Goal: Information Seeking & Learning: Learn about a topic

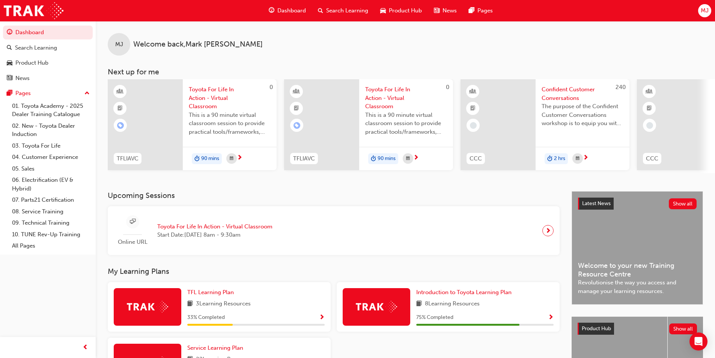
click at [323, 319] on span "Show Progress" at bounding box center [322, 317] width 6 height 7
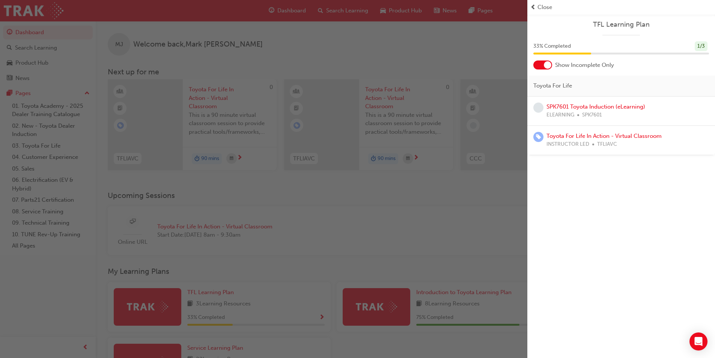
click at [537, 6] on div "Close" at bounding box center [622, 7] width 182 height 9
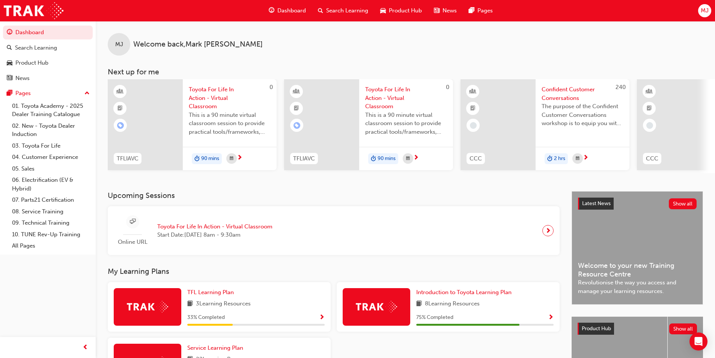
click at [552, 321] on span "Show Progress" at bounding box center [551, 317] width 6 height 7
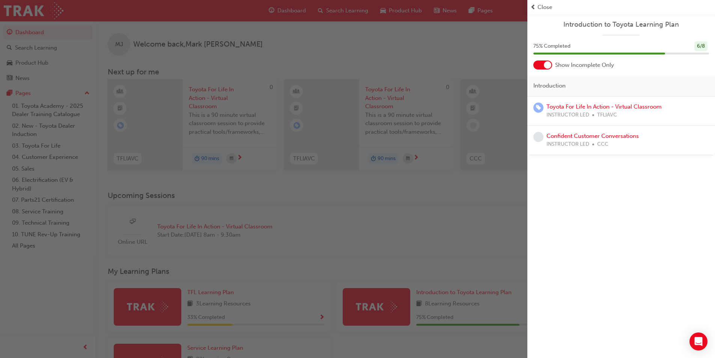
click at [537, 6] on div "Close" at bounding box center [622, 7] width 182 height 9
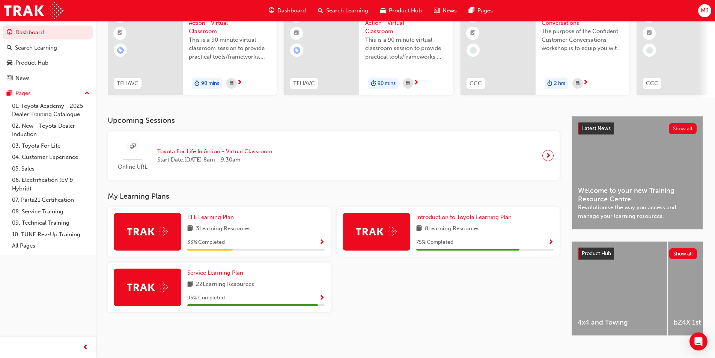
scroll to position [91, 0]
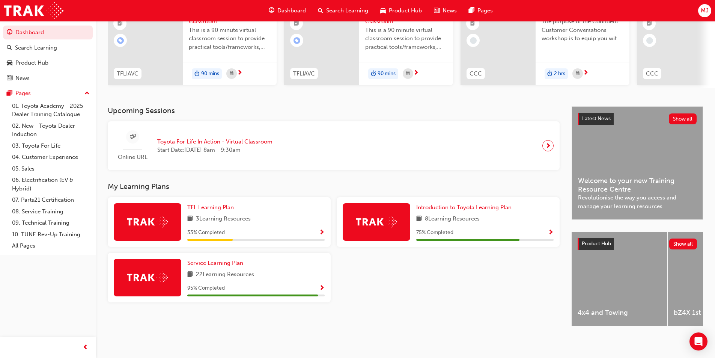
click at [323, 285] on span "Show Progress" at bounding box center [322, 288] width 6 height 7
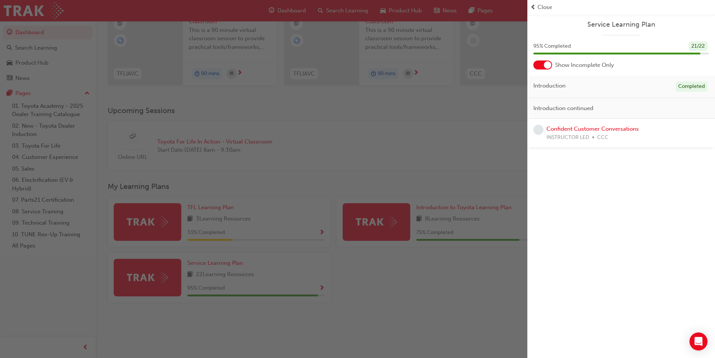
click at [534, 5] on span "prev-icon" at bounding box center [534, 7] width 6 height 9
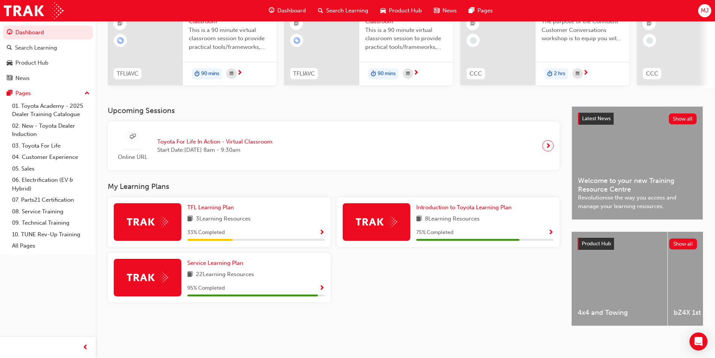
click at [322, 232] on span "Show Progress" at bounding box center [322, 232] width 6 height 7
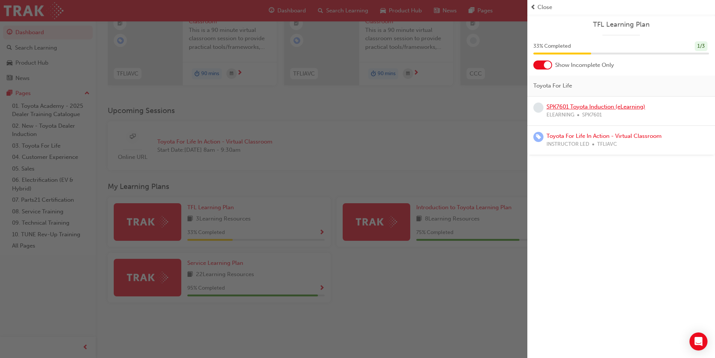
click at [571, 110] on link "SPK7601 Toyota Induction (eLearning)" at bounding box center [596, 106] width 99 height 7
